Goal: Transaction & Acquisition: Obtain resource

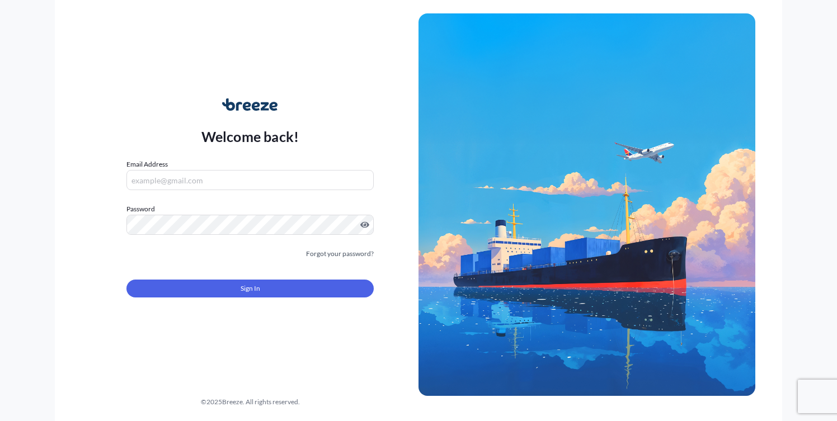
click at [277, 178] on input "Email Address" at bounding box center [249, 180] width 247 height 20
drag, startPoint x: 308, startPoint y: 190, endPoint x: 299, endPoint y: 187, distance: 8.8
click at [308, 190] on input "Email Address" at bounding box center [249, 180] width 247 height 20
type input "[PERSON_NAME][EMAIL_ADDRESS][DOMAIN_NAME]"
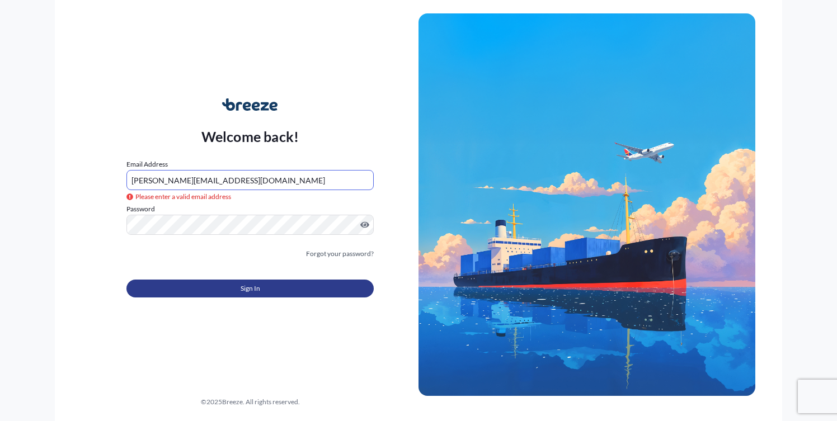
click at [241, 290] on span "Sign In" at bounding box center [250, 288] width 20 height 11
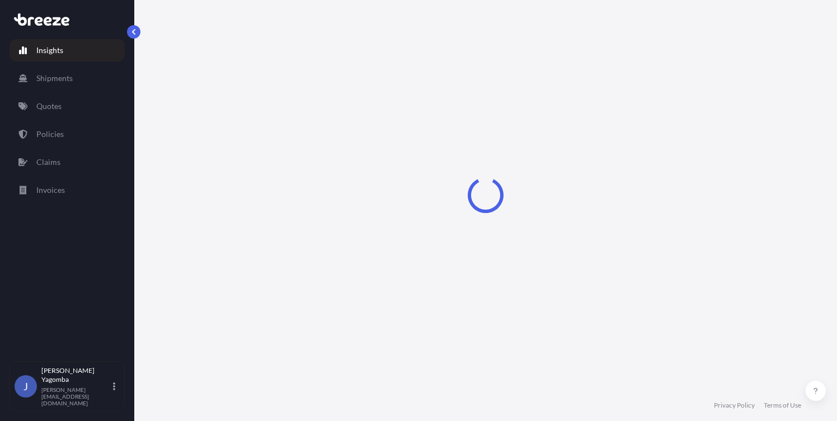
select select "2025"
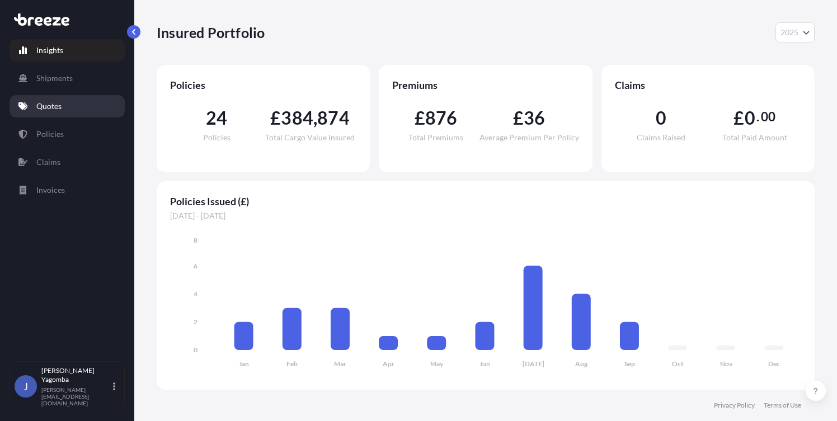
click at [57, 102] on p "Quotes" at bounding box center [48, 106] width 25 height 11
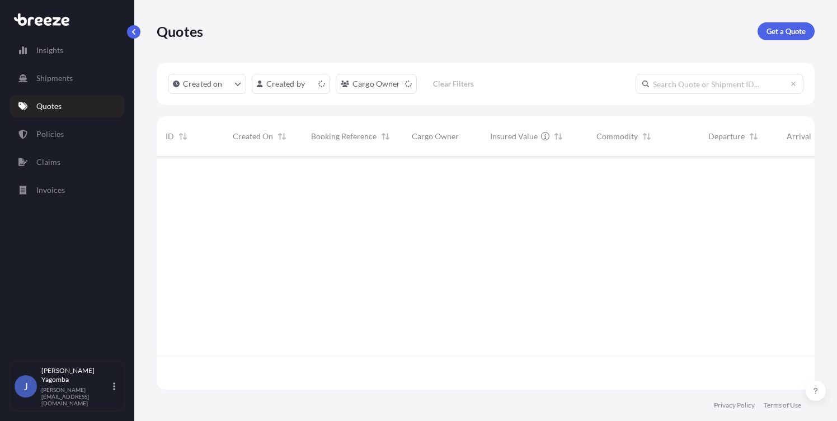
scroll to position [231, 649]
click at [796, 39] on link "Get a Quote" at bounding box center [785, 31] width 57 height 18
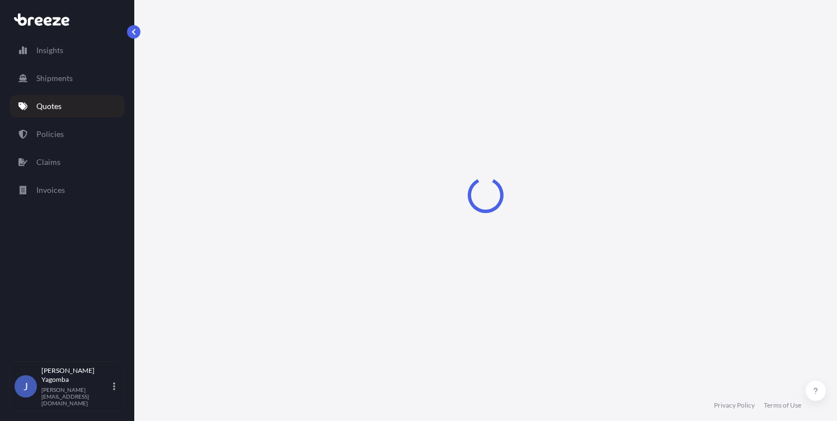
scroll to position [8, 0]
select select "Sea"
select select "1"
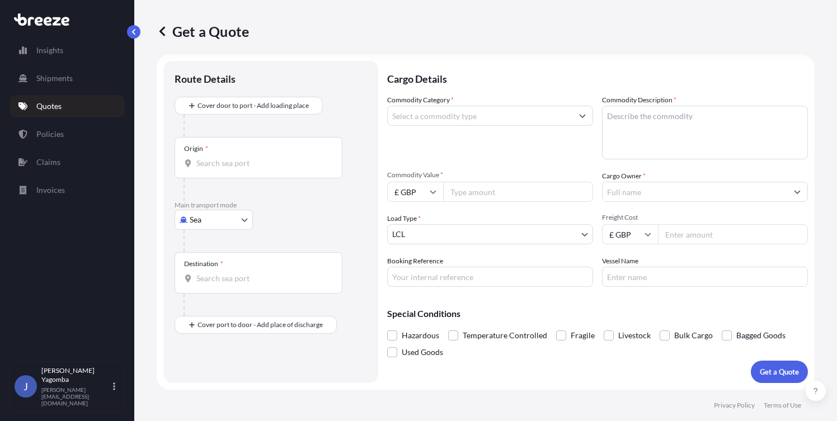
click at [196, 167] on div at bounding box center [258, 163] width 149 height 11
click at [196, 167] on input "Origin *" at bounding box center [262, 163] width 132 height 11
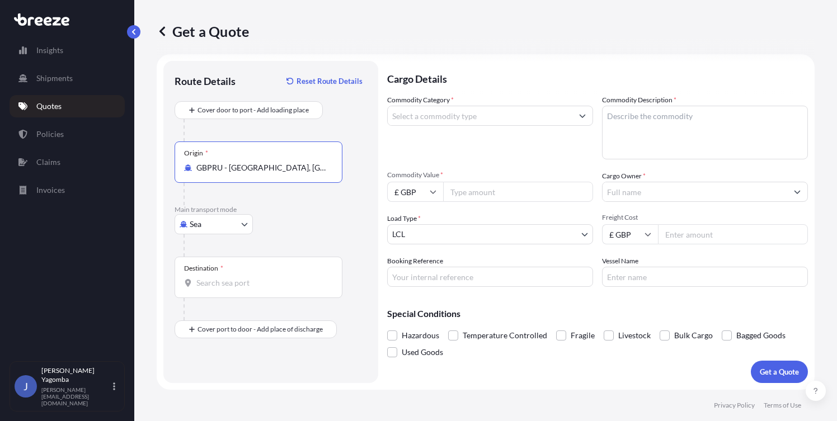
type input "GBPRU - [GEOGRAPHIC_DATA], [GEOGRAPHIC_DATA]"
click at [214, 287] on input "Destination *" at bounding box center [262, 282] width 132 height 11
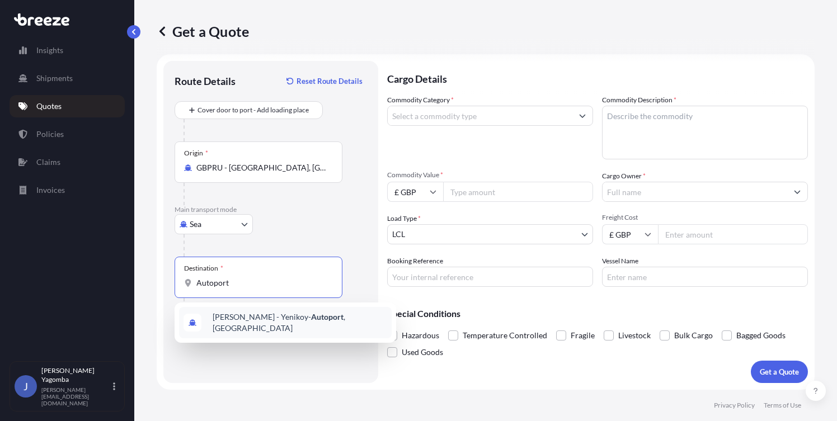
click at [262, 316] on span "[PERSON_NAME] - Yenikoy- [GEOGRAPHIC_DATA] , [GEOGRAPHIC_DATA]" at bounding box center [299, 322] width 174 height 22
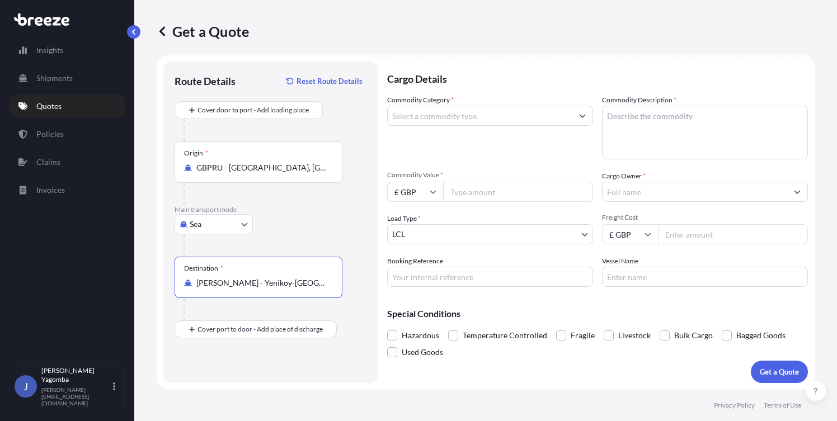
type input "[PERSON_NAME] - Yenikoy-[GEOGRAPHIC_DATA], [GEOGRAPHIC_DATA]"
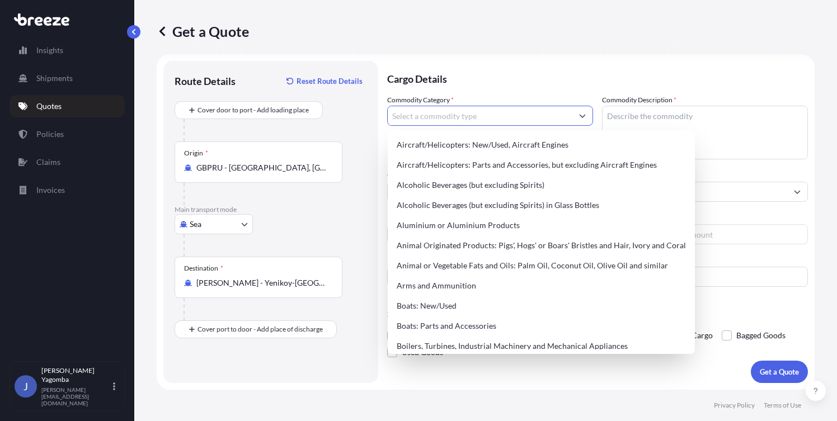
click at [471, 113] on input "Commodity Category *" at bounding box center [480, 116] width 185 height 20
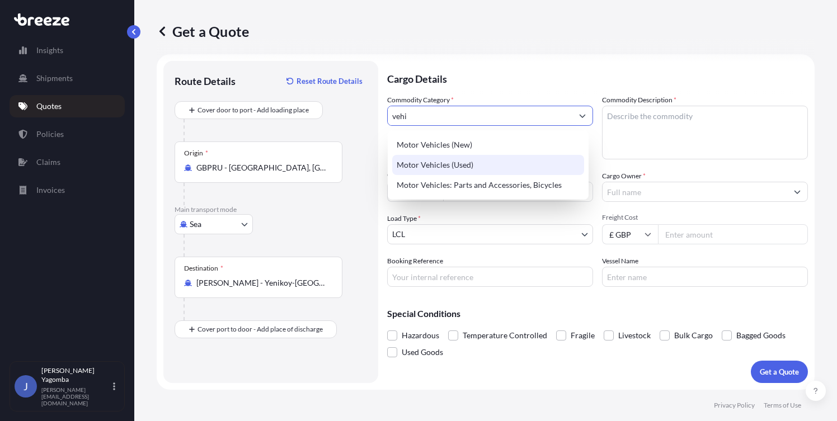
click at [453, 165] on div "Motor Vehicles (Used)" at bounding box center [488, 165] width 192 height 20
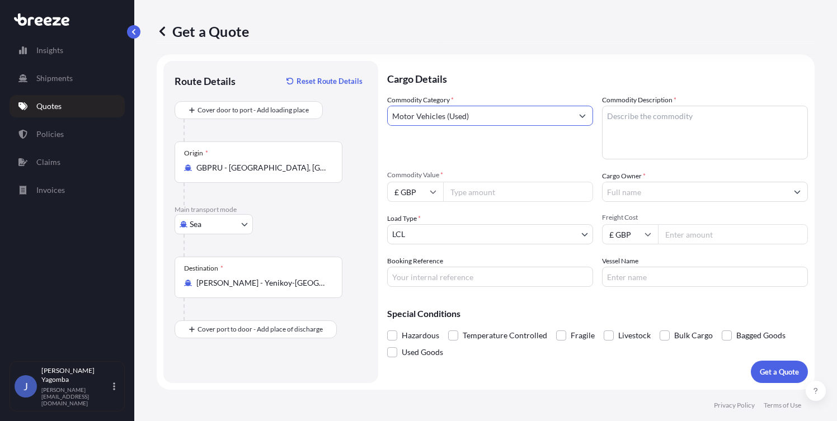
type input "Motor Vehicles (Used)"
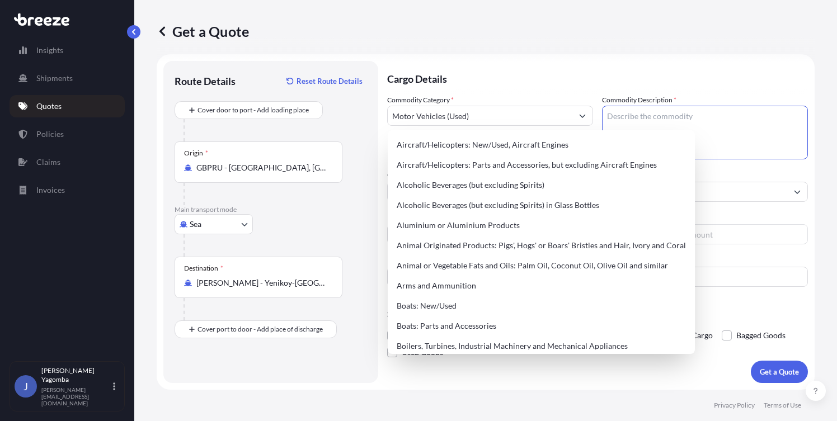
click at [732, 158] on textarea "Commodity Description *" at bounding box center [705, 133] width 206 height 54
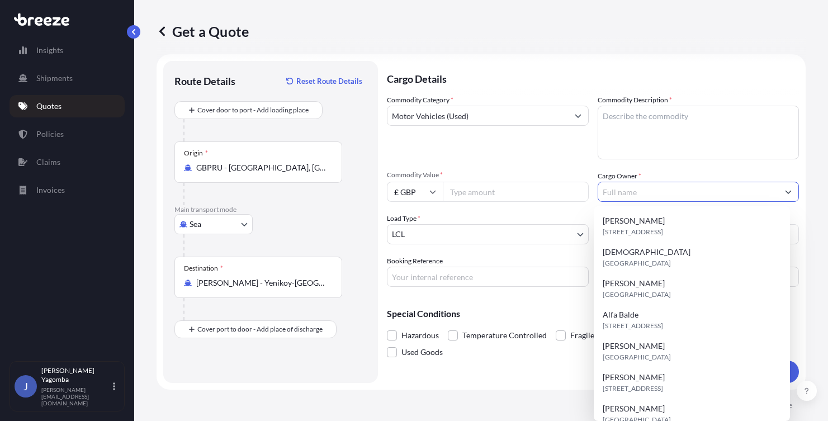
click at [631, 192] on input "Cargo Owner *" at bounding box center [688, 192] width 181 height 20
paste input "[PERSON_NAME]"
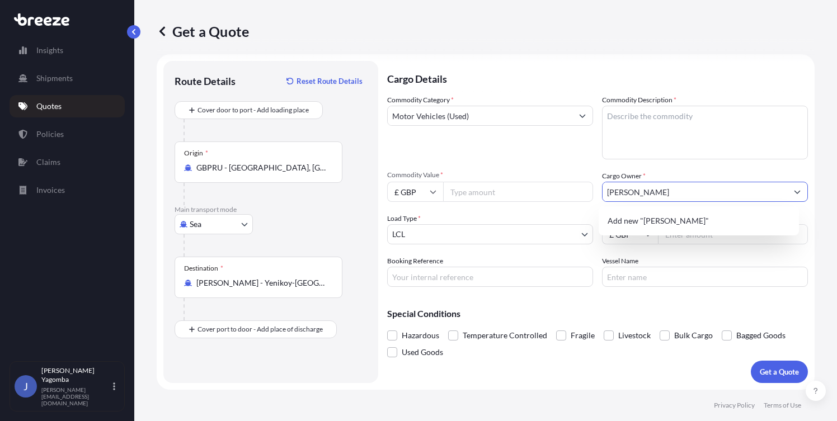
type input "[PERSON_NAME]"
click at [615, 119] on textarea "Commodity Description *" at bounding box center [705, 133] width 206 height 54
paste textarea "Lamborghini Urus V8"
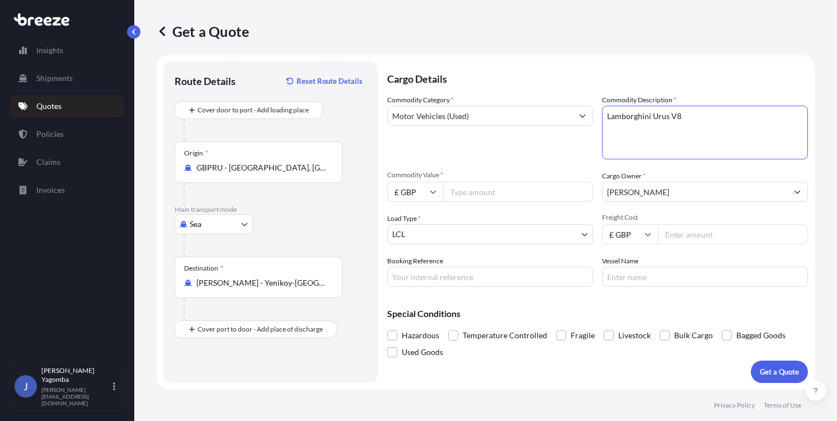
type textarea "Lamborghini Urus V8"
click at [461, 190] on input "Commodity Value *" at bounding box center [518, 192] width 150 height 20
type input "6"
type input "200000"
click at [684, 232] on input "Freight Cost" at bounding box center [733, 234] width 150 height 20
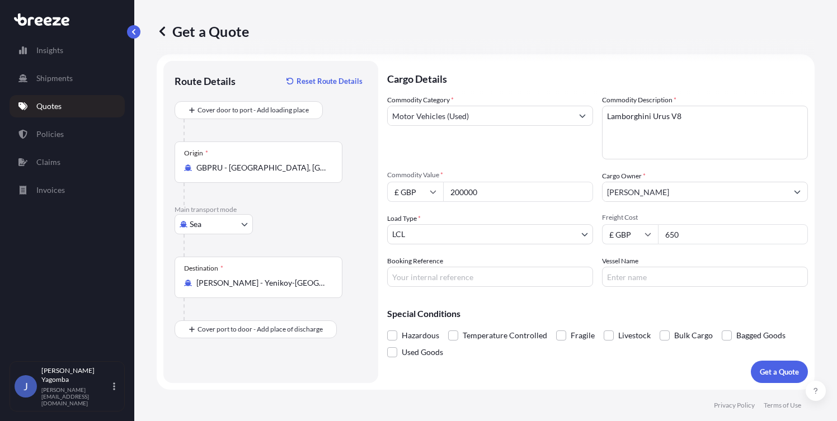
type input "650"
click at [464, 277] on input "Booking Reference" at bounding box center [490, 277] width 206 height 20
type input "N/A"
click at [645, 280] on input "Vessel Name" at bounding box center [705, 277] width 206 height 20
type input "TBC"
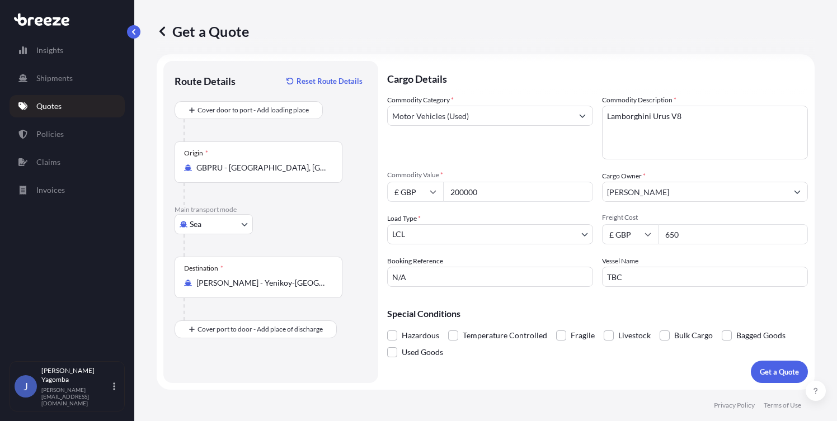
click at [536, 297] on div "Special Conditions Hazardous Temperature Controlled Fragile Livestock Bulk Carg…" at bounding box center [597, 328] width 421 height 65
click at [794, 375] on button "Get a Quote" at bounding box center [778, 372] width 57 height 22
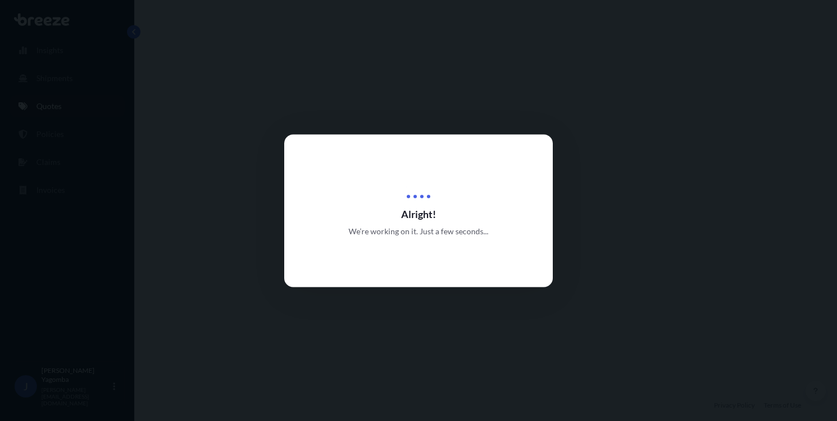
select select "Sea"
select select "1"
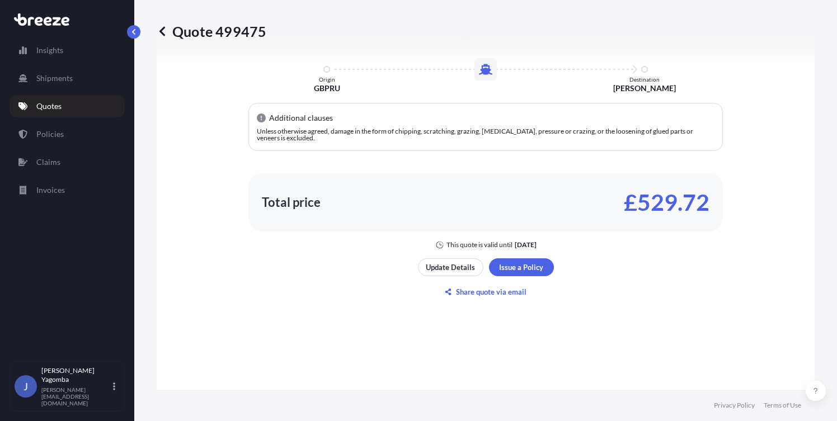
scroll to position [632, 0]
